Goal: Communication & Community: Connect with others

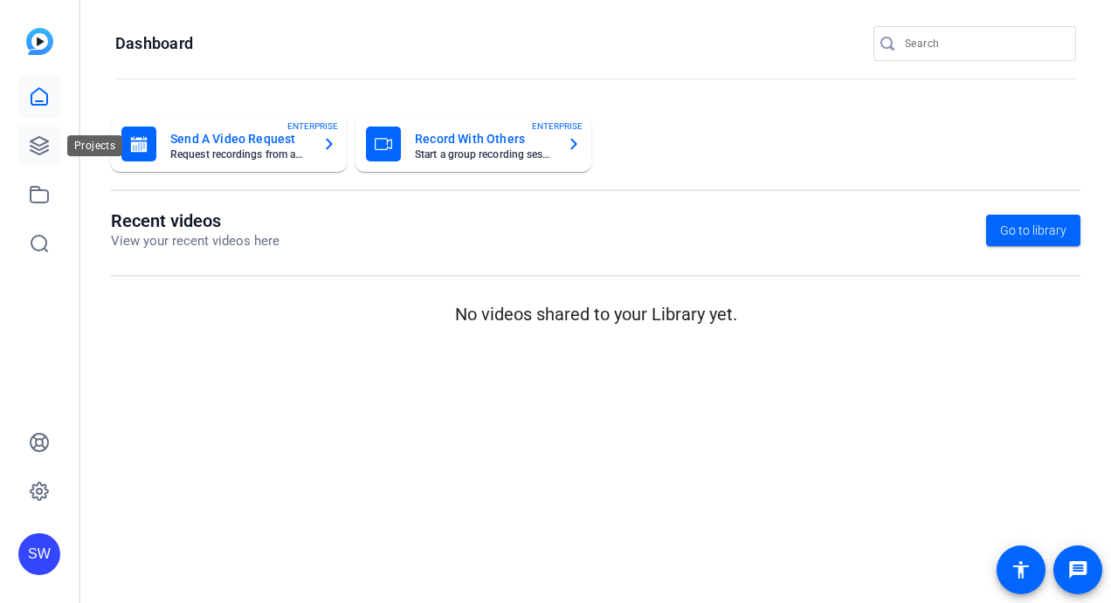
click at [40, 152] on icon at bounding box center [39, 145] width 21 height 21
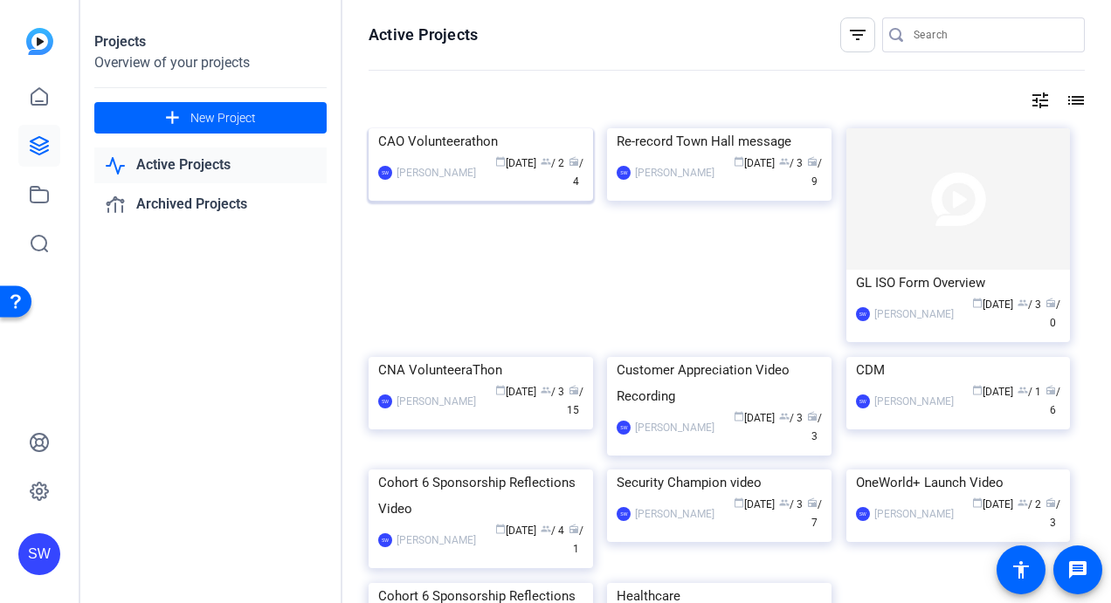
click at [493, 191] on div "calendar_today [DATE] group / 2 radio / 4" at bounding box center [534, 173] width 99 height 37
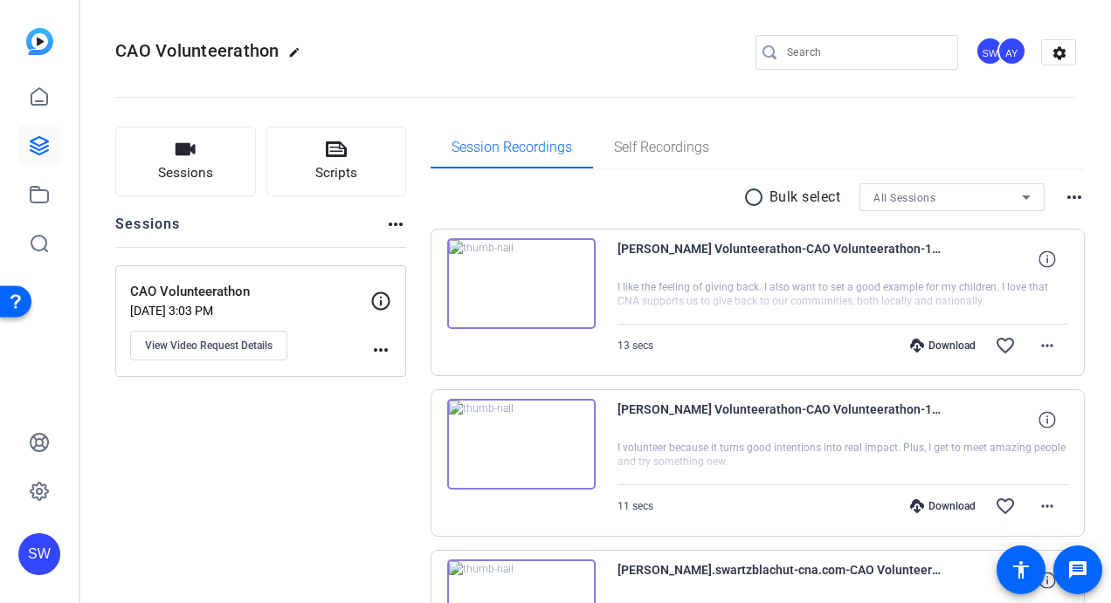
click at [1002, 51] on div "AY" at bounding box center [1011, 51] width 29 height 29
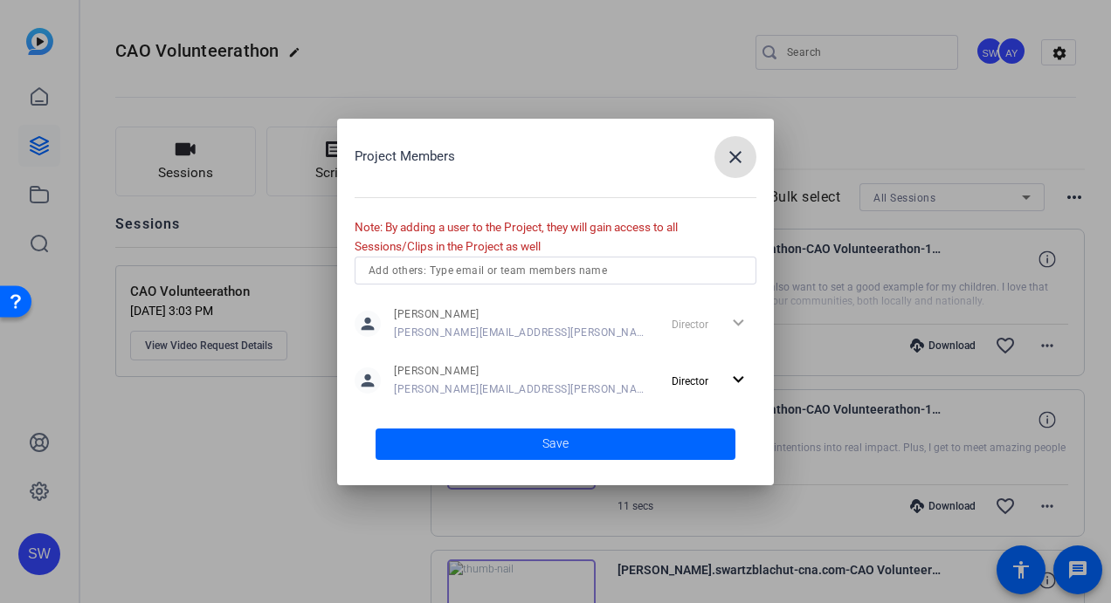
click at [489, 269] on input "text" at bounding box center [556, 270] width 374 height 21
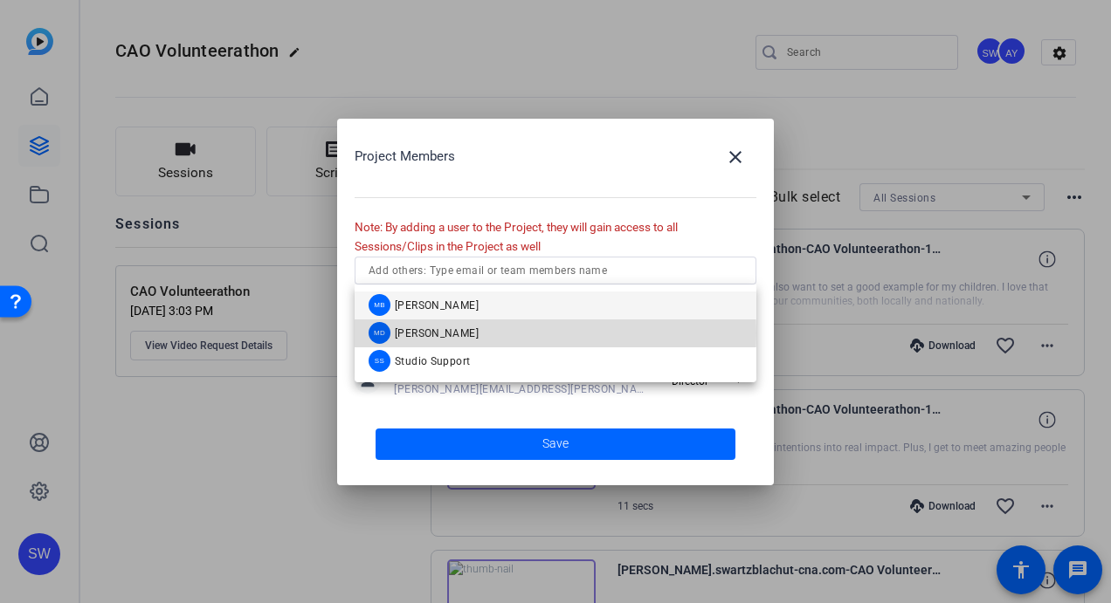
click at [424, 334] on span "[PERSON_NAME]" at bounding box center [437, 334] width 84 height 14
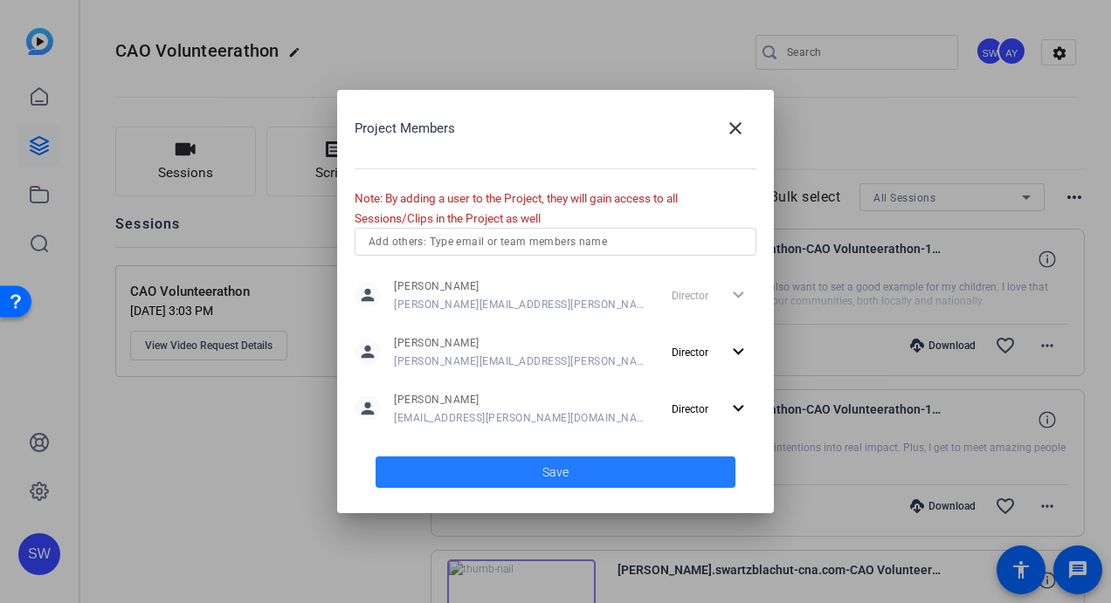
click at [540, 472] on span at bounding box center [556, 473] width 360 height 42
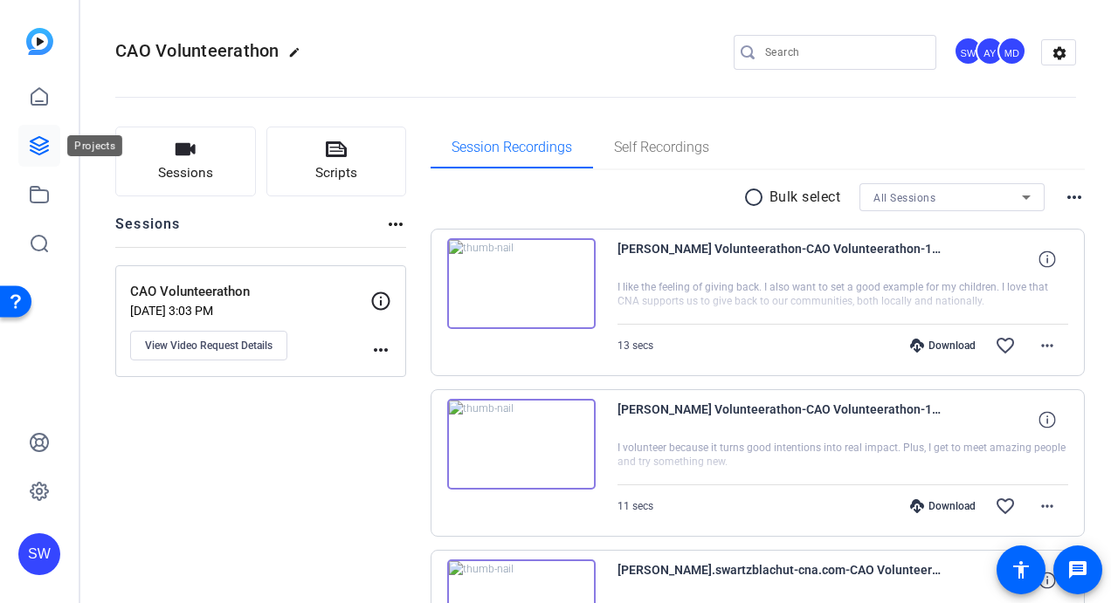
click at [34, 151] on icon at bounding box center [39, 145] width 17 height 17
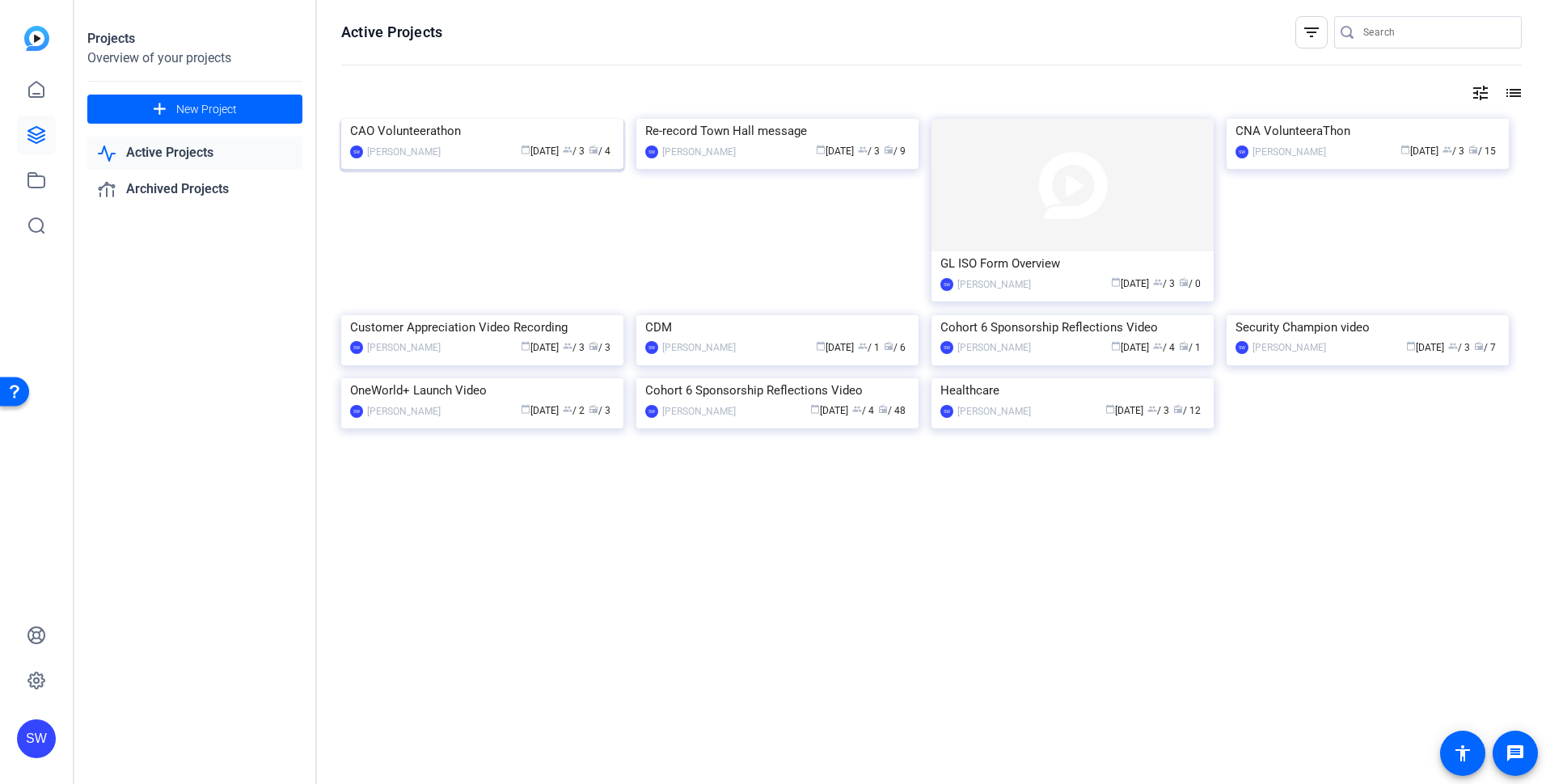
click at [466, 160] on div "calendar_today [DATE] group / 3 radio / 4" at bounding box center [531, 152] width 166 height 17
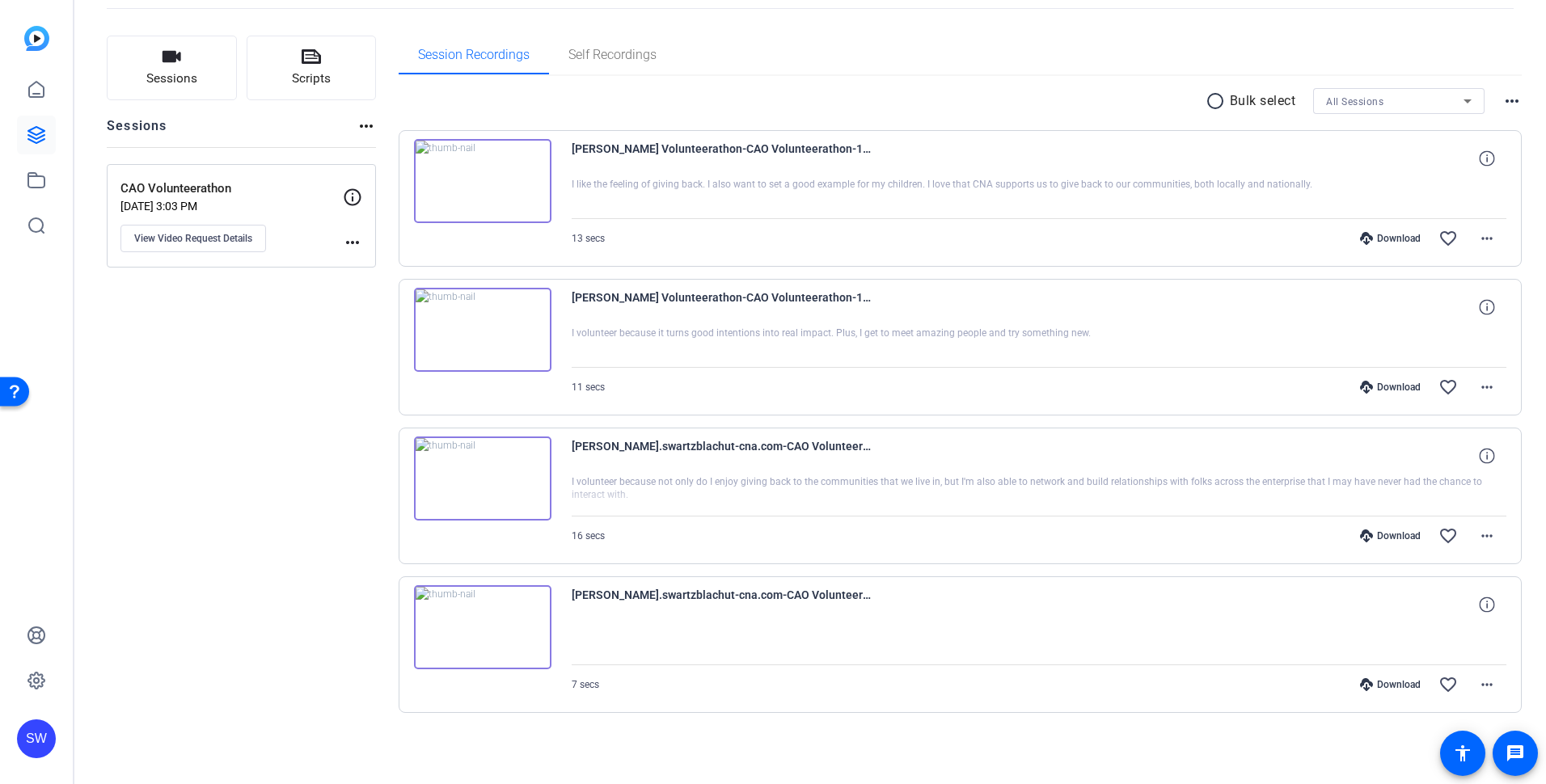
scroll to position [82, 0]
